Goal: Task Accomplishment & Management: Complete application form

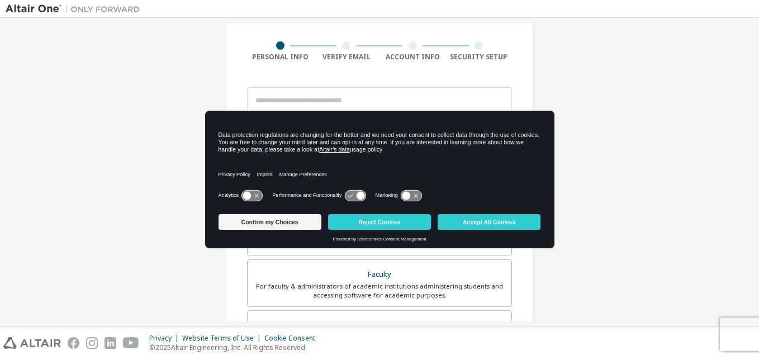
scroll to position [74, 0]
click at [636, 61] on div "Create an Altair One Account For Free Trials, Licenses, Downloads, Learning & D…" at bounding box center [380, 245] width 748 height 592
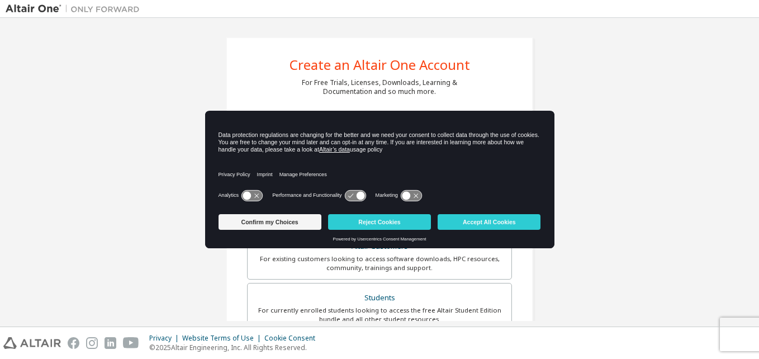
click at [686, 66] on div "Create an Altair One Account For Free Trials, Licenses, Downloads, Learning & D…" at bounding box center [380, 319] width 748 height 592
click at [678, 31] on div "Create an Altair One Account For Free Trials, Licenses, Downloads, Learning & D…" at bounding box center [380, 319] width 748 height 592
click at [476, 227] on button "Accept All Cookies" at bounding box center [489, 222] width 103 height 16
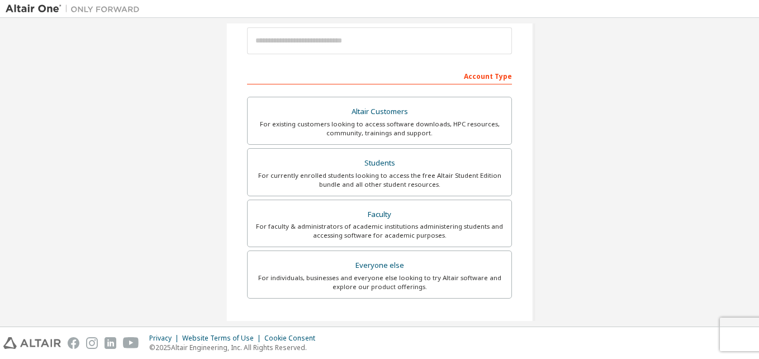
scroll to position [294, 0]
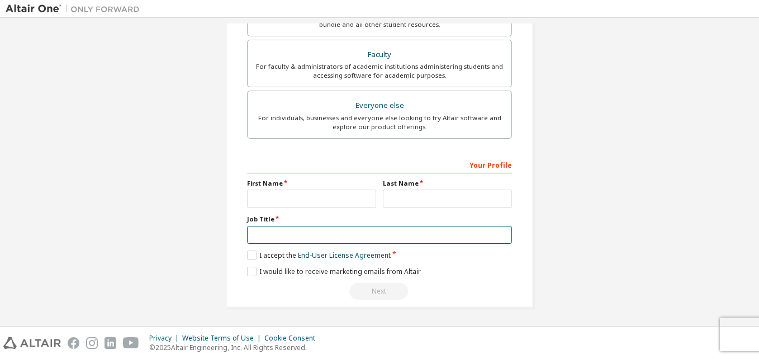
click at [370, 236] on input "text" at bounding box center [379, 235] width 265 height 18
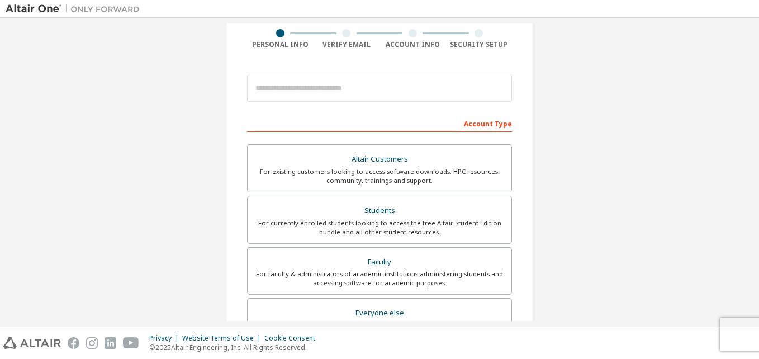
scroll to position [0, 0]
